Goal: Use online tool/utility

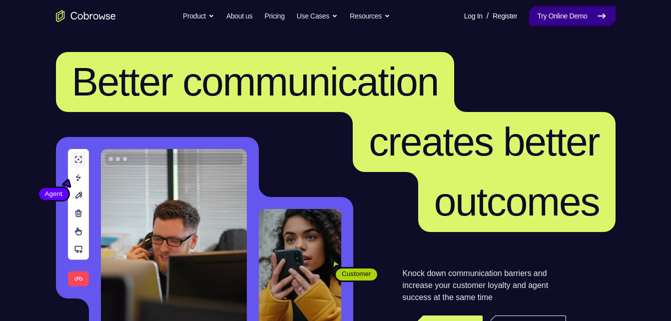
click at [593, 9] on link "Try Online Demo" at bounding box center [572, 16] width 86 height 20
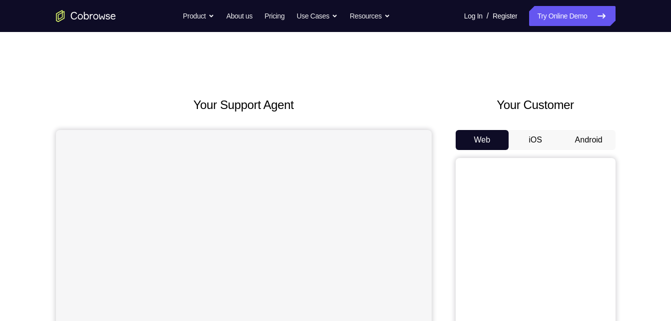
click at [601, 131] on button "Android" at bounding box center [588, 140] width 53 height 20
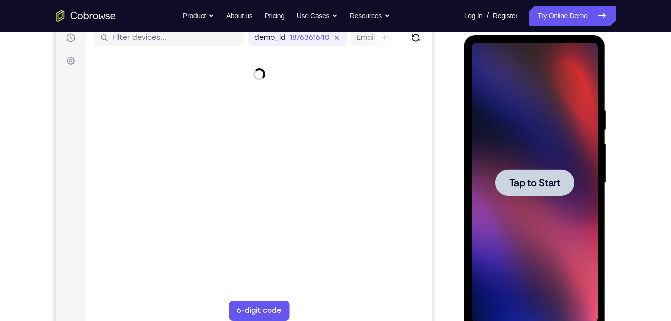
click at [530, 169] on div at bounding box center [535, 183] width 126 height 280
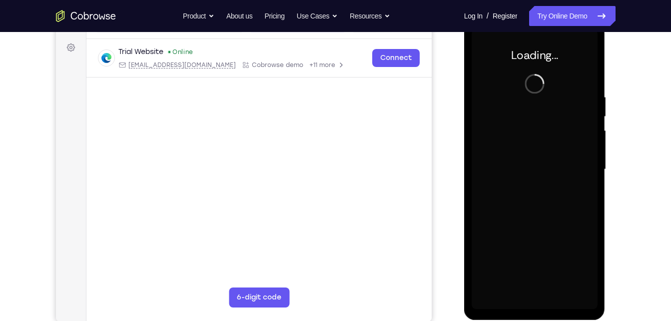
scroll to position [144, 0]
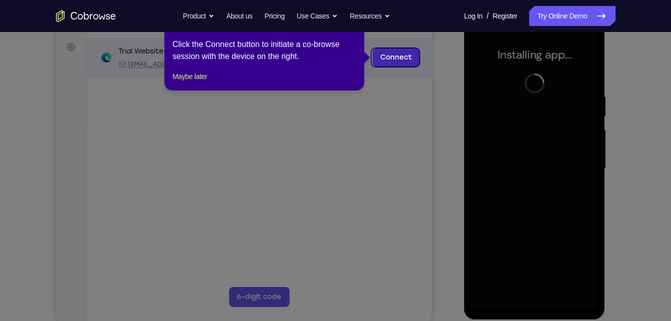
click at [382, 55] on link "Connect" at bounding box center [395, 57] width 47 height 18
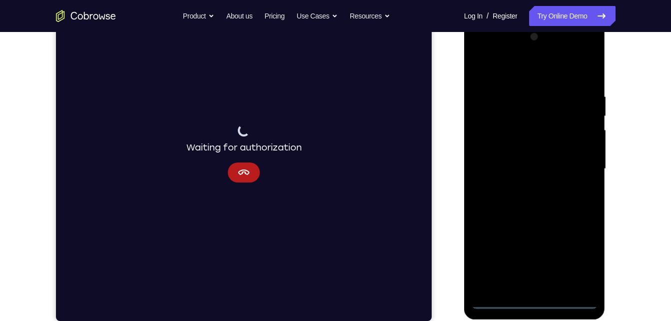
click at [542, 300] on div at bounding box center [535, 169] width 126 height 280
click at [587, 248] on div at bounding box center [535, 169] width 126 height 280
click at [582, 263] on div at bounding box center [535, 169] width 126 height 280
click at [540, 69] on div at bounding box center [535, 169] width 126 height 280
click at [576, 163] on div at bounding box center [535, 169] width 126 height 280
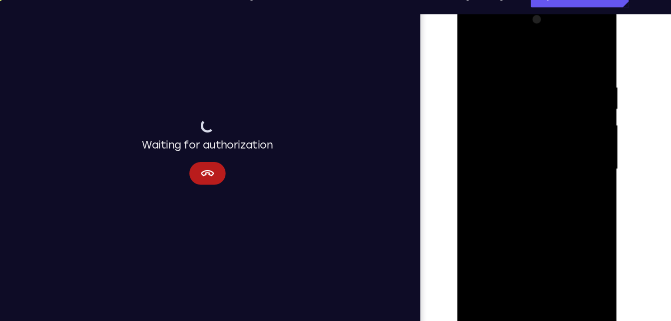
click at [516, 168] on div at bounding box center [528, 149] width 126 height 280
click at [517, 145] on div at bounding box center [528, 149] width 126 height 280
click at [523, 130] on div at bounding box center [528, 149] width 126 height 280
click at [522, 149] on div at bounding box center [528, 149] width 126 height 280
click at [545, 183] on div at bounding box center [528, 149] width 126 height 280
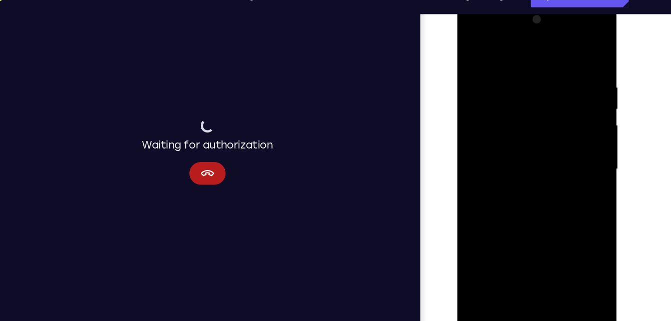
click at [560, 191] on div at bounding box center [528, 149] width 126 height 280
click at [580, 67] on div at bounding box center [528, 149] width 126 height 280
click at [575, 49] on div at bounding box center [528, 149] width 126 height 280
click at [566, 262] on div at bounding box center [528, 149] width 126 height 280
click at [578, 53] on div at bounding box center [528, 149] width 126 height 280
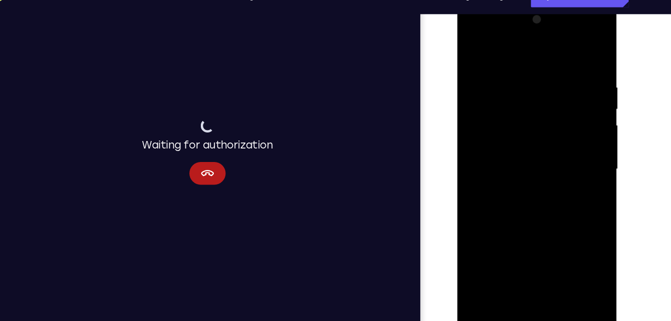
click at [515, 66] on div at bounding box center [528, 149] width 126 height 280
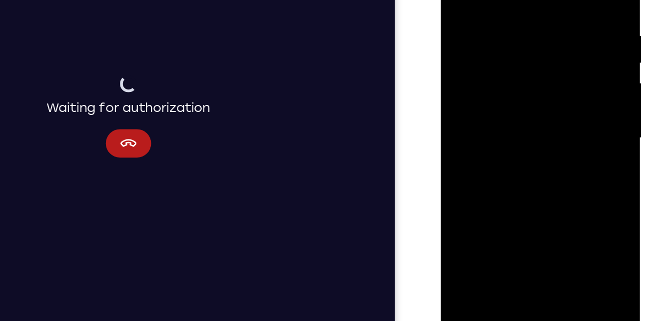
click at [563, 189] on div at bounding box center [511, 77] width 126 height 280
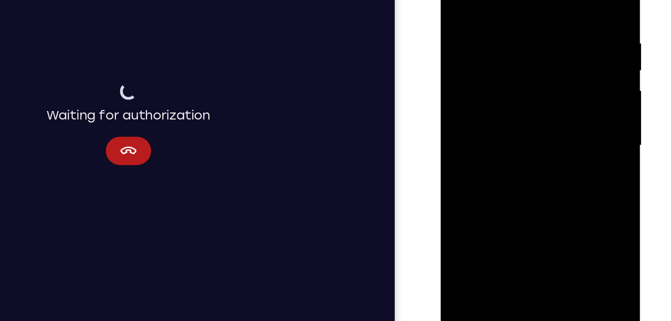
click at [554, 49] on div at bounding box center [511, 85] width 126 height 280
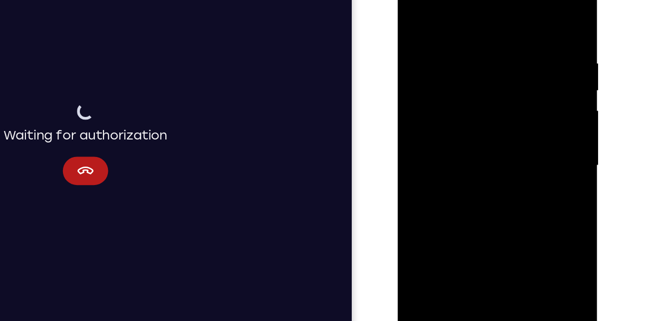
click at [530, 56] on div at bounding box center [469, 105] width 126 height 280
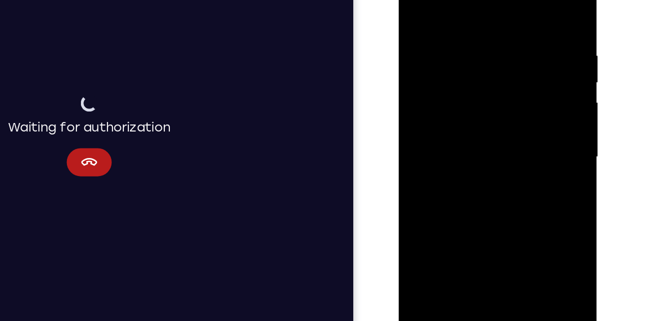
click at [512, 54] on div at bounding box center [470, 98] width 126 height 280
click at [524, 36] on div at bounding box center [470, 98] width 126 height 280
click at [519, 46] on div at bounding box center [470, 98] width 126 height 280
click at [521, 0] on div at bounding box center [470, 98] width 126 height 280
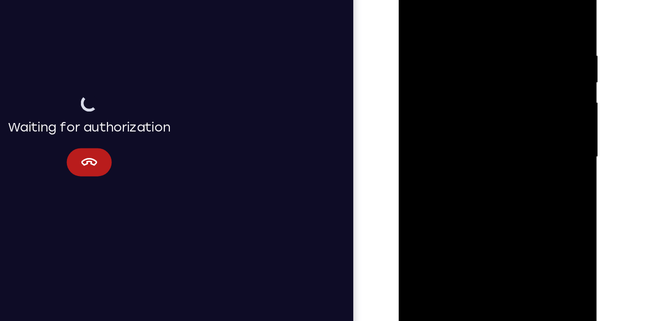
click at [446, 19] on div at bounding box center [470, 98] width 126 height 280
click at [523, 3] on div at bounding box center [470, 98] width 126 height 280
click at [521, 136] on div at bounding box center [470, 98] width 126 height 280
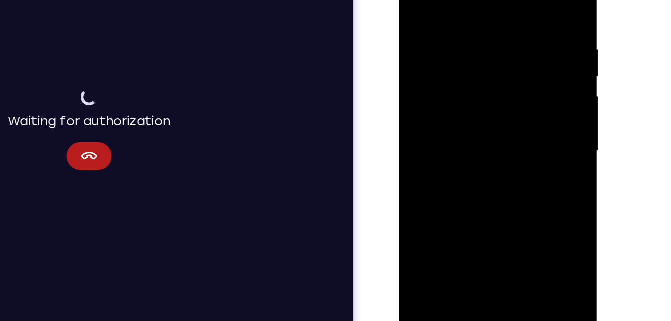
click at [495, 206] on div at bounding box center [470, 92] width 126 height 280
click at [456, 142] on div at bounding box center [470, 92] width 126 height 280
click at [416, 0] on div at bounding box center [470, 92] width 126 height 280
click at [497, 206] on div at bounding box center [470, 92] width 126 height 280
drag, startPoint x: 516, startPoint y: 38, endPoint x: 488, endPoint y: 39, distance: 28.0
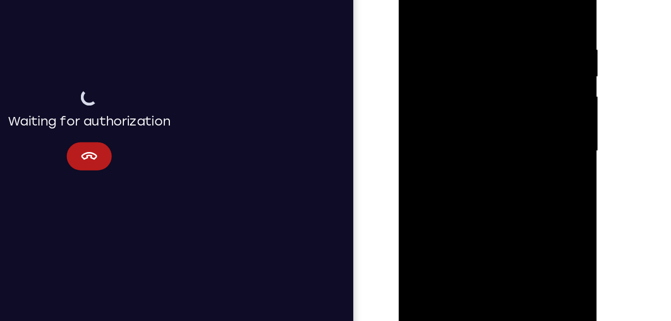
click at [488, 39] on div at bounding box center [470, 92] width 126 height 280
drag, startPoint x: 486, startPoint y: 45, endPoint x: 399, endPoint y: 48, distance: 87.5
click at [399, 48] on div at bounding box center [469, 93] width 141 height 298
drag, startPoint x: 497, startPoint y: 53, endPoint x: 446, endPoint y: 59, distance: 51.8
click at [446, 59] on div at bounding box center [470, 92] width 126 height 280
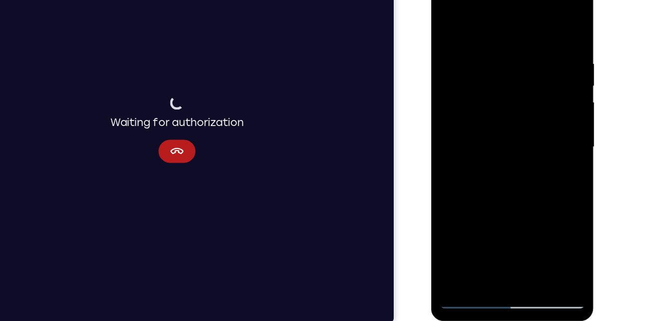
scroll to position [142, 0]
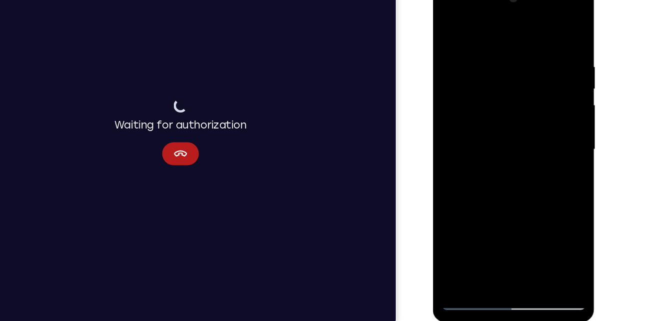
click at [448, 28] on div at bounding box center [503, 129] width 126 height 280
click at [523, 248] on div at bounding box center [503, 129] width 126 height 280
drag, startPoint x: 530, startPoint y: 74, endPoint x: 459, endPoint y: 82, distance: 71.5
click at [459, 82] on div at bounding box center [503, 129] width 126 height 280
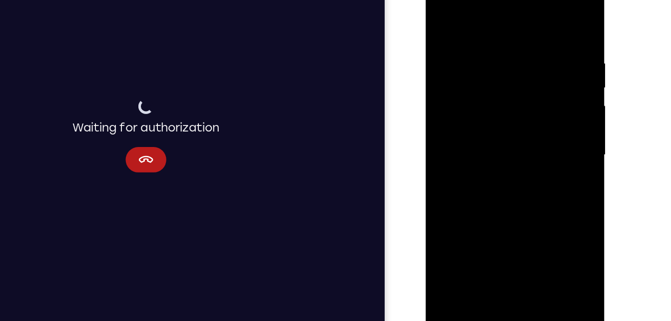
click at [444, 10] on div at bounding box center [496, 116] width 126 height 280
click at [443, 49] on div at bounding box center [496, 116] width 126 height 280
click at [543, 17] on div at bounding box center [496, 116] width 126 height 280
click at [552, 111] on div at bounding box center [496, 116] width 126 height 280
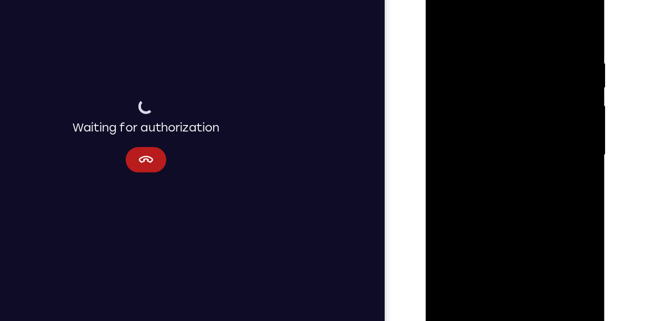
click at [552, 111] on div at bounding box center [496, 116] width 126 height 280
click at [450, 234] on div at bounding box center [496, 116] width 126 height 280
click at [450, 231] on div at bounding box center [496, 116] width 126 height 280
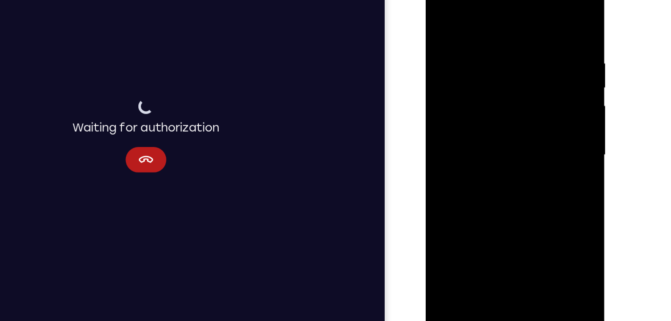
click at [450, 231] on div at bounding box center [496, 116] width 126 height 280
drag, startPoint x: 495, startPoint y: 54, endPoint x: 487, endPoint y: 232, distance: 178.1
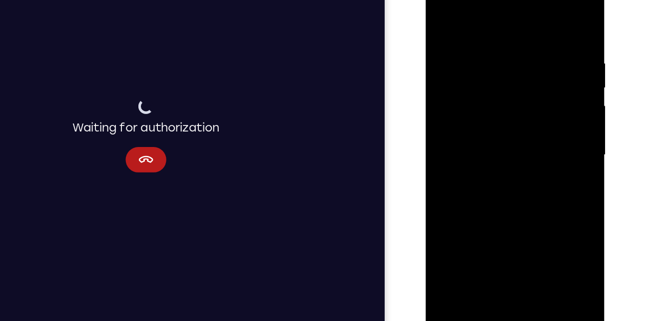
click at [487, 232] on div at bounding box center [496, 116] width 126 height 280
click at [479, 34] on div at bounding box center [496, 116] width 126 height 280
click at [546, 20] on div at bounding box center [496, 116] width 126 height 280
click at [513, 29] on div at bounding box center [496, 116] width 126 height 280
